Goal: Participate in discussion

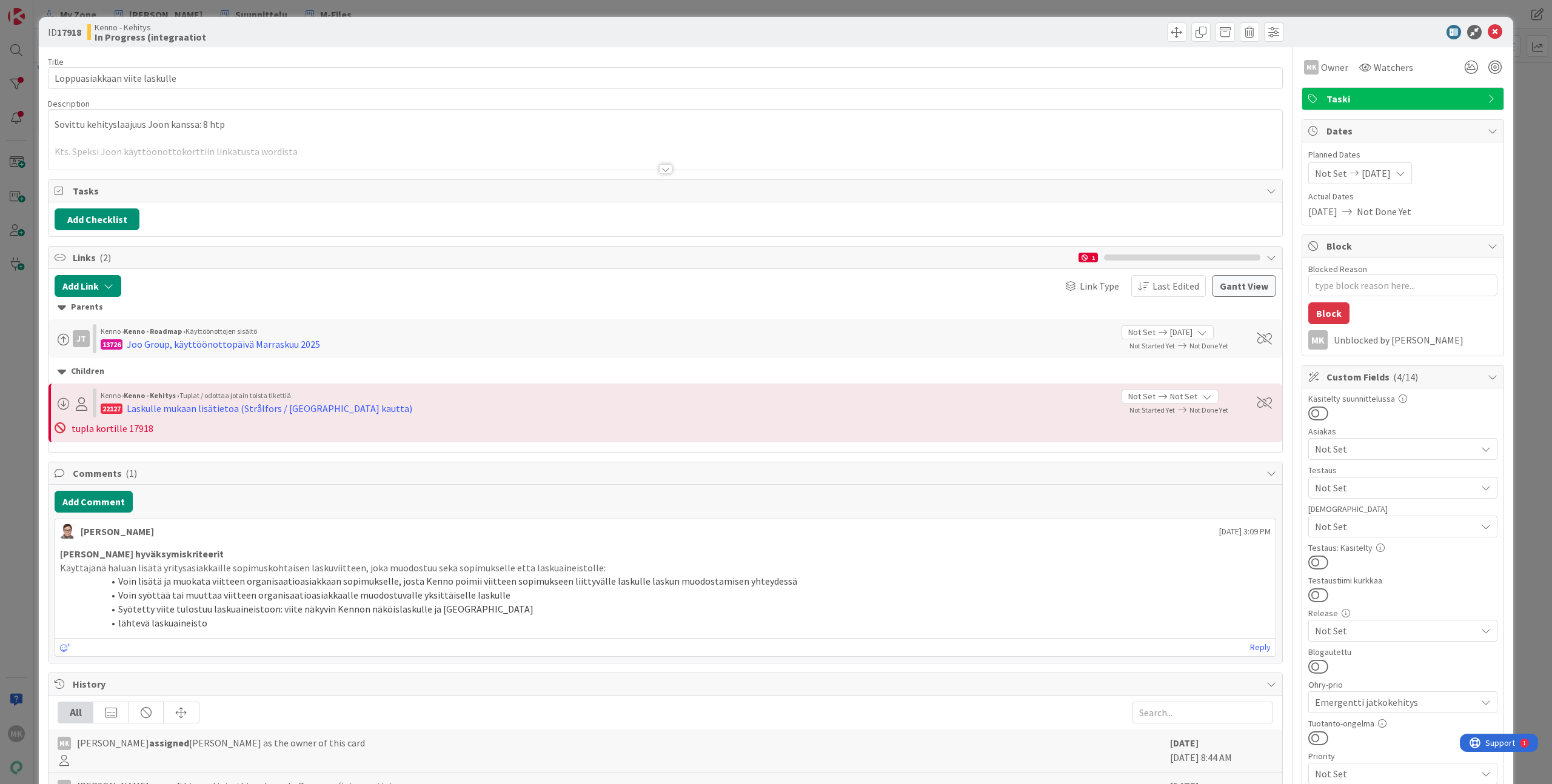
type textarea "x"
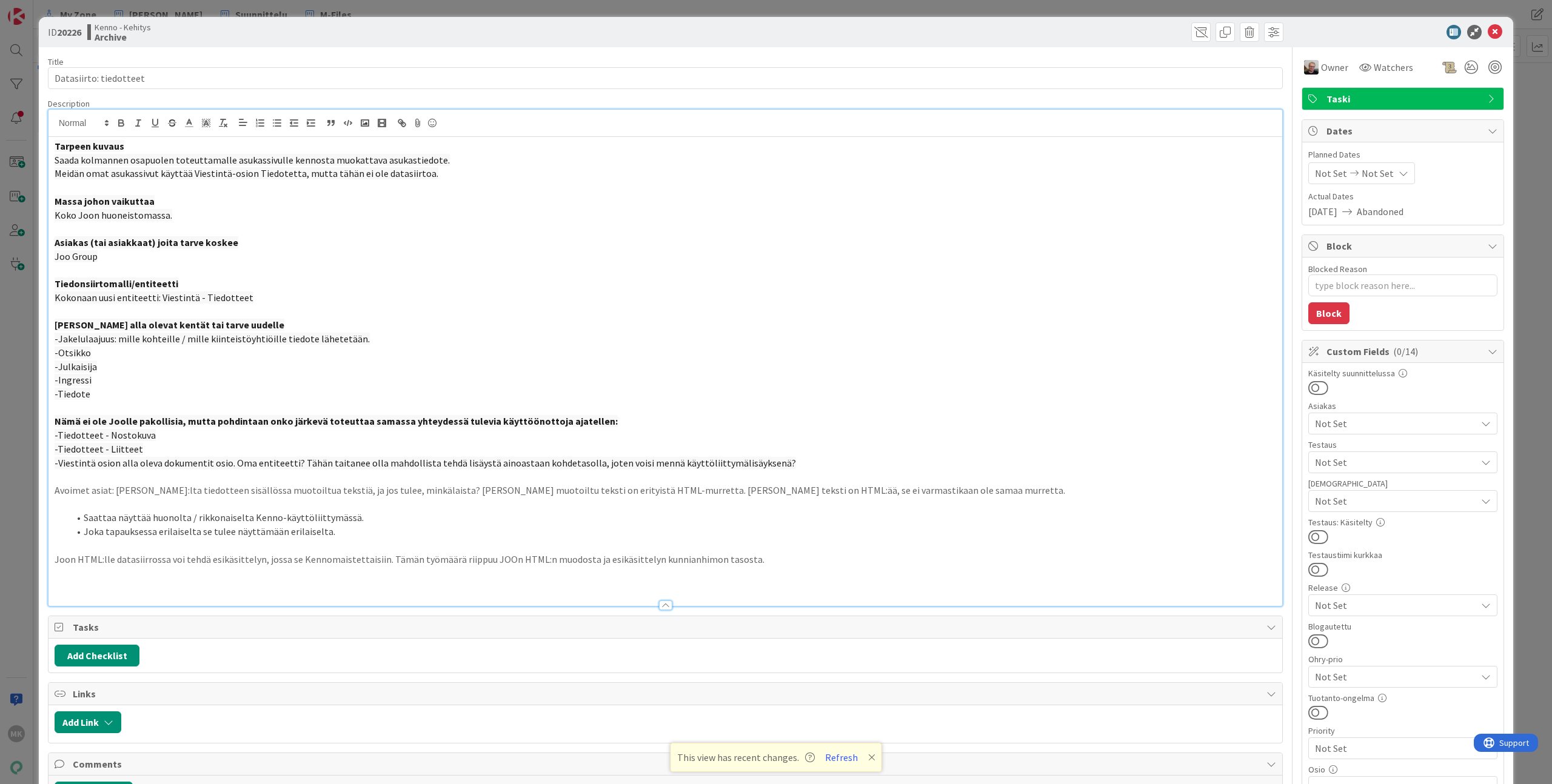
type textarea "x"
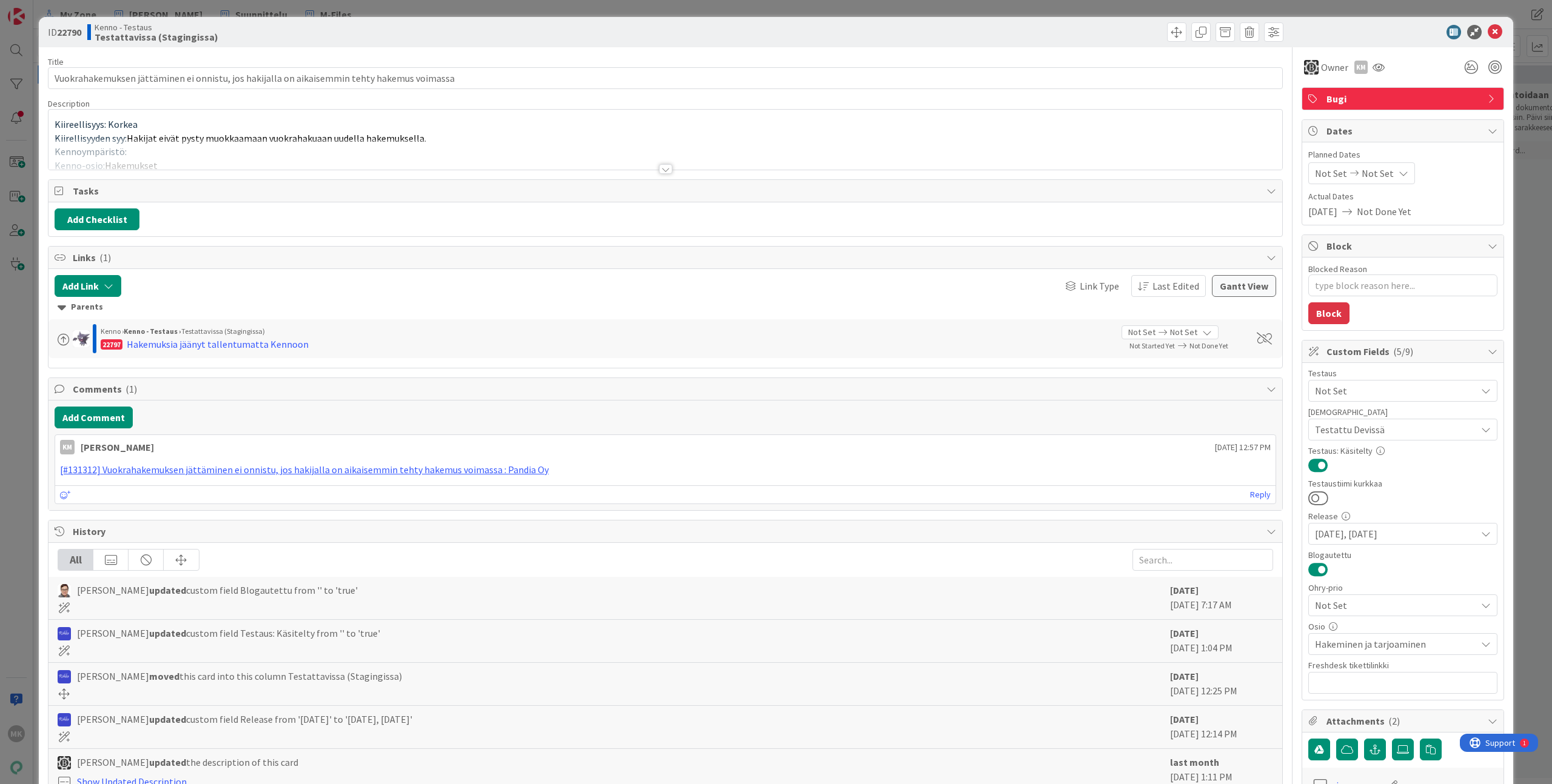
click at [629, 165] on div at bounding box center [664, 154] width 1233 height 31
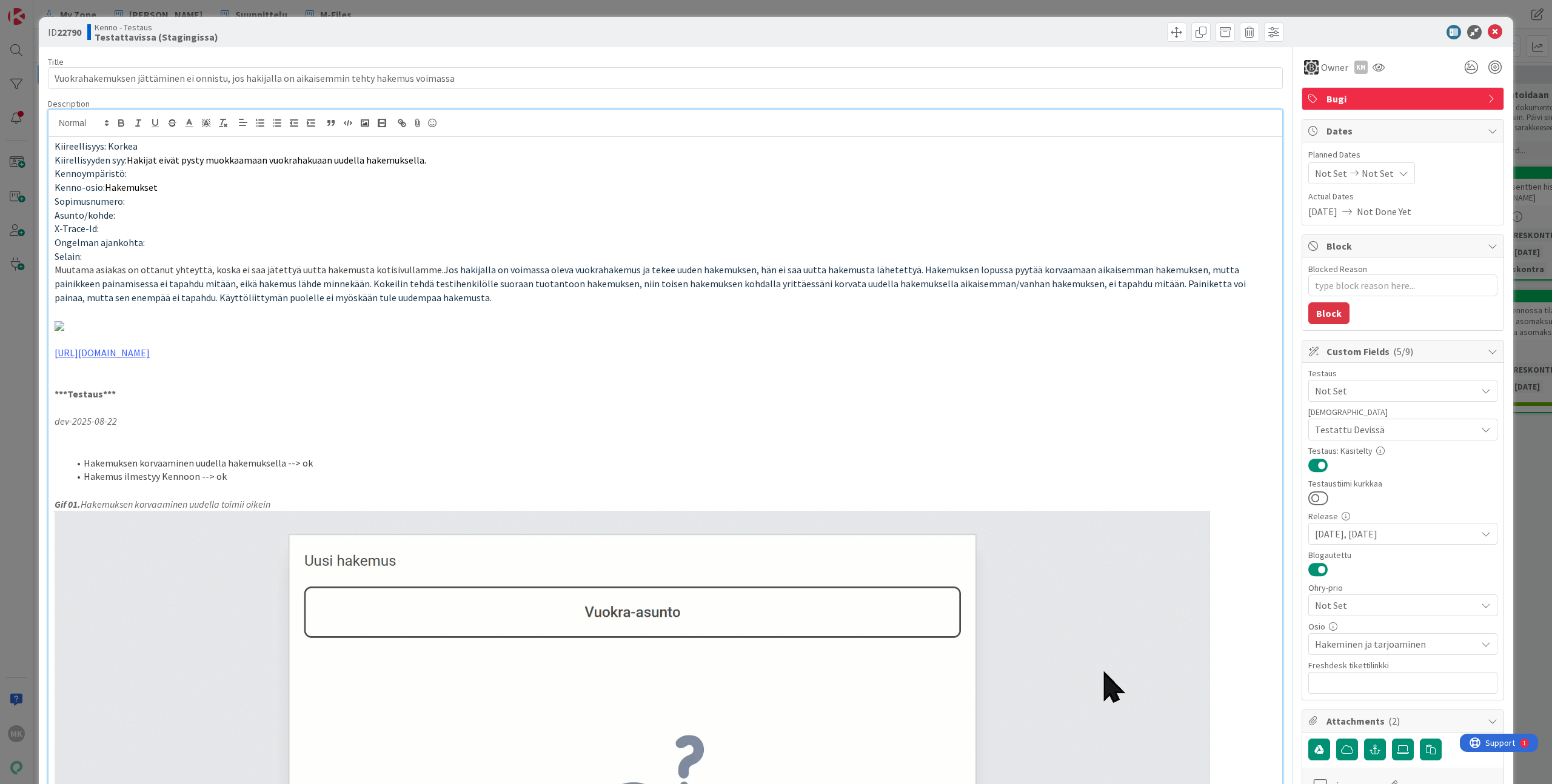
type textarea "x"
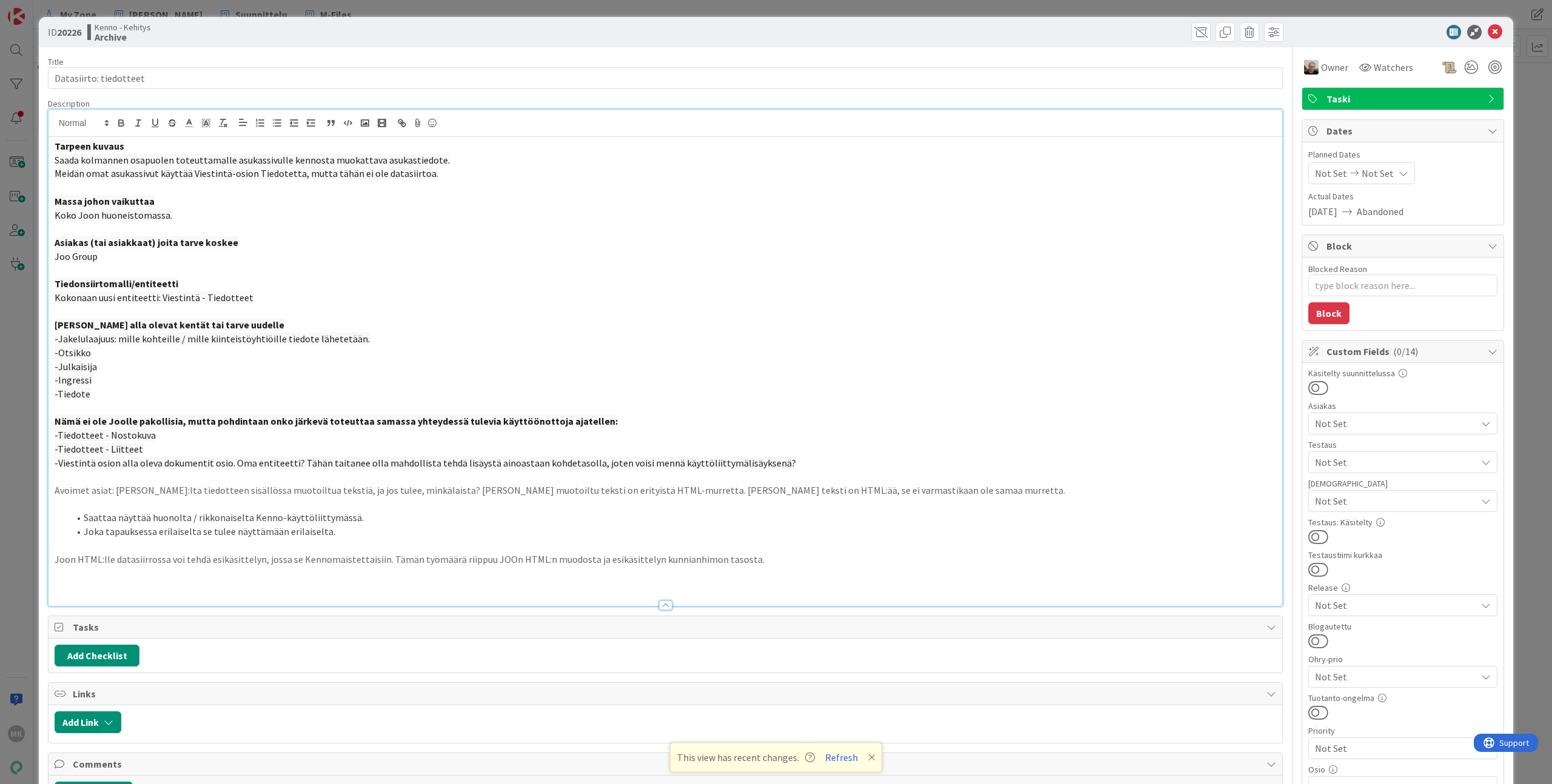
type textarea "x"
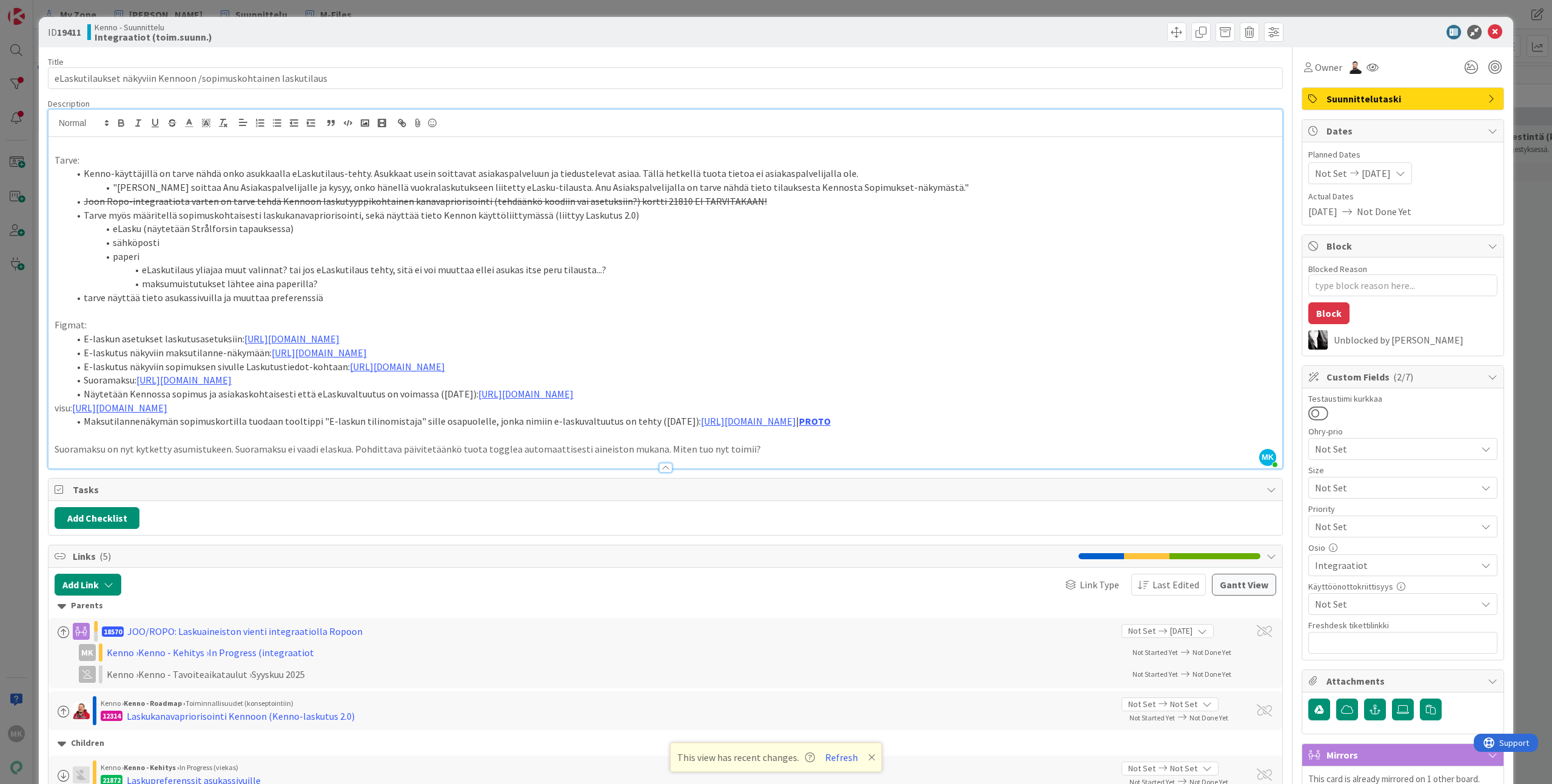
type textarea "x"
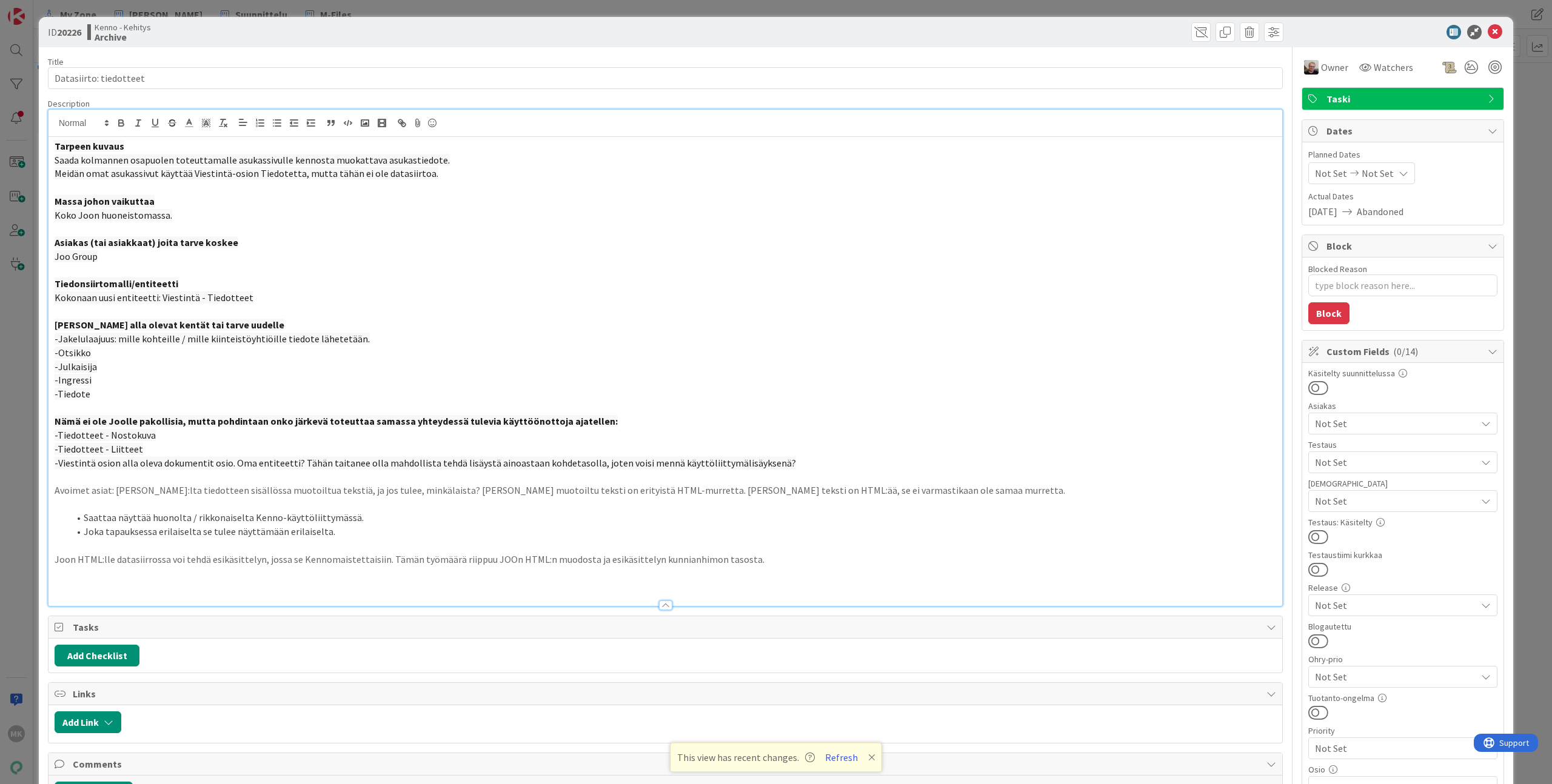
type textarea "x"
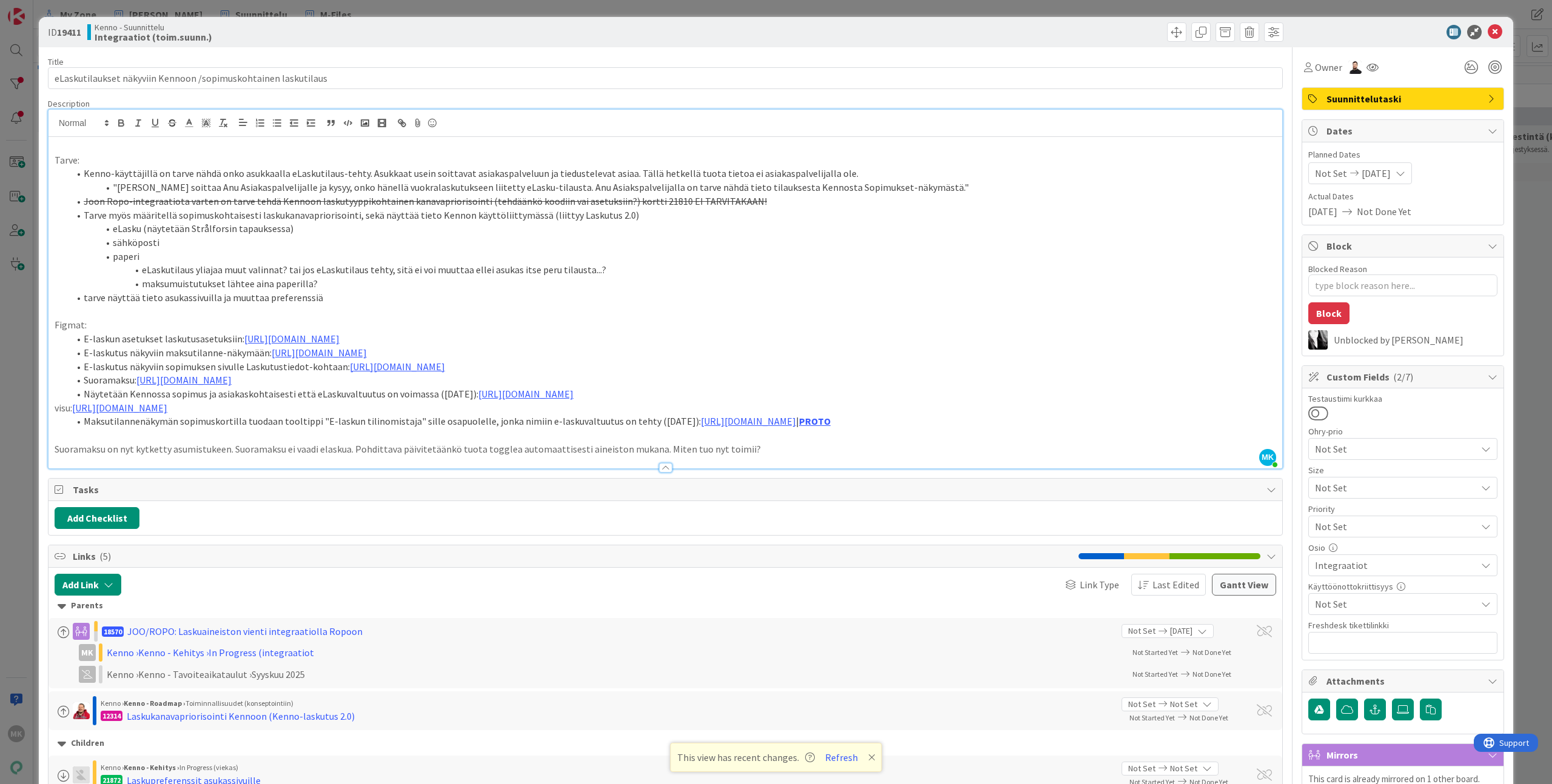
type textarea "x"
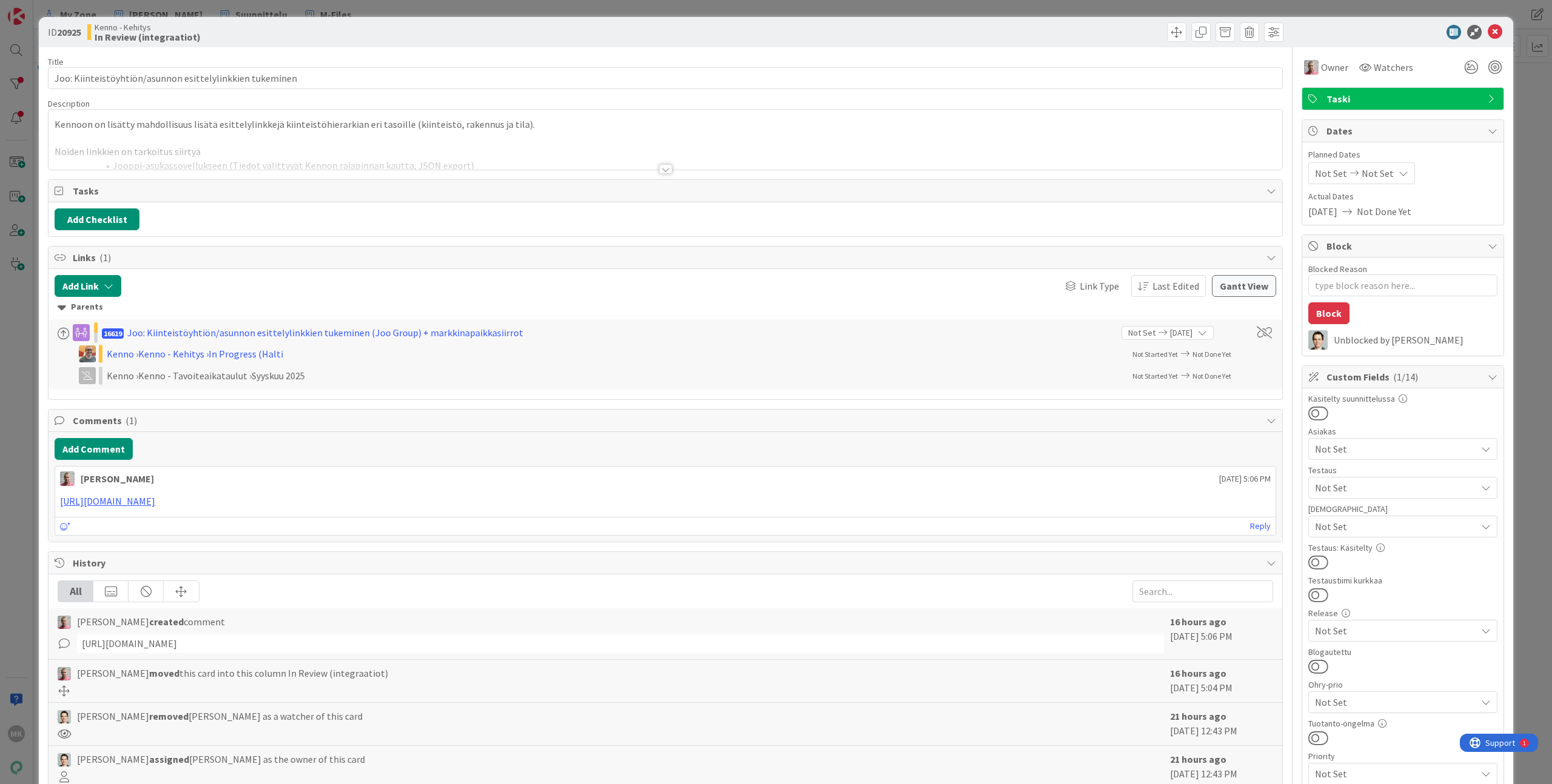
click at [382, 162] on div at bounding box center [664, 154] width 1233 height 31
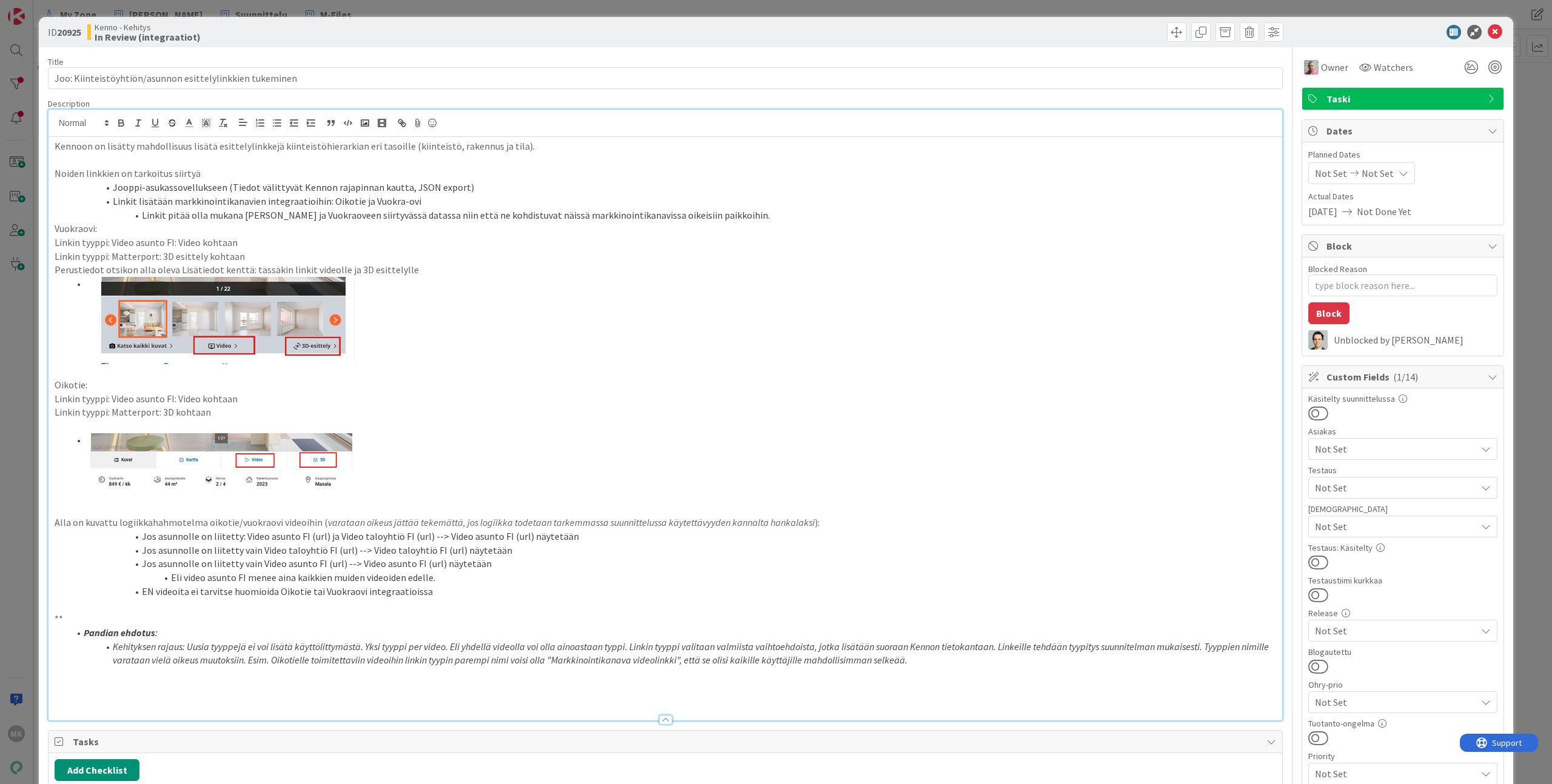
type textarea "x"
